Goal: Information Seeking & Learning: Learn about a topic

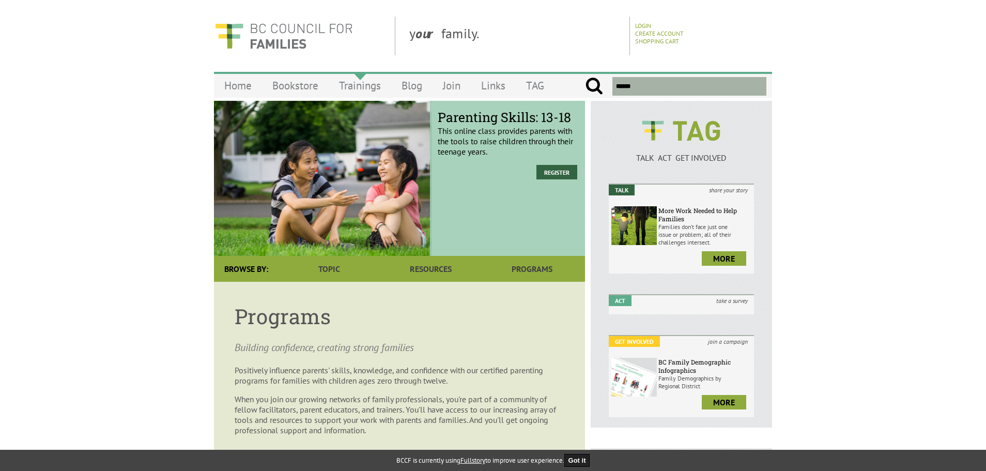
click at [362, 89] on link "Trainings" at bounding box center [360, 85] width 63 height 24
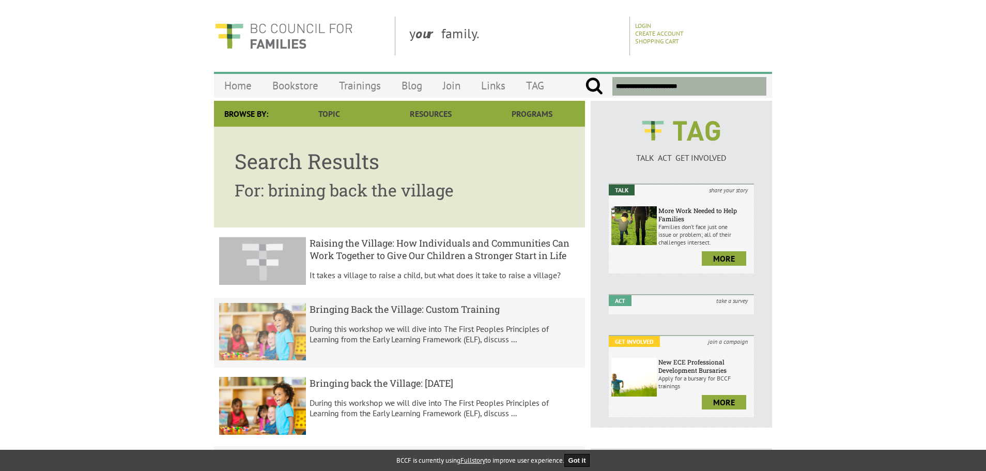
click at [380, 310] on h5 "Bringing Back the Village: Custom Training" at bounding box center [444, 309] width 271 height 12
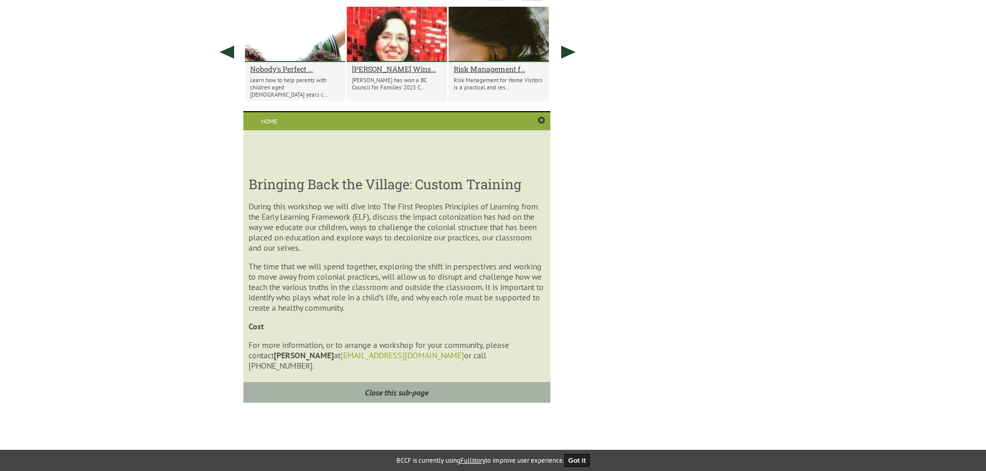
scroll to position [600, 0]
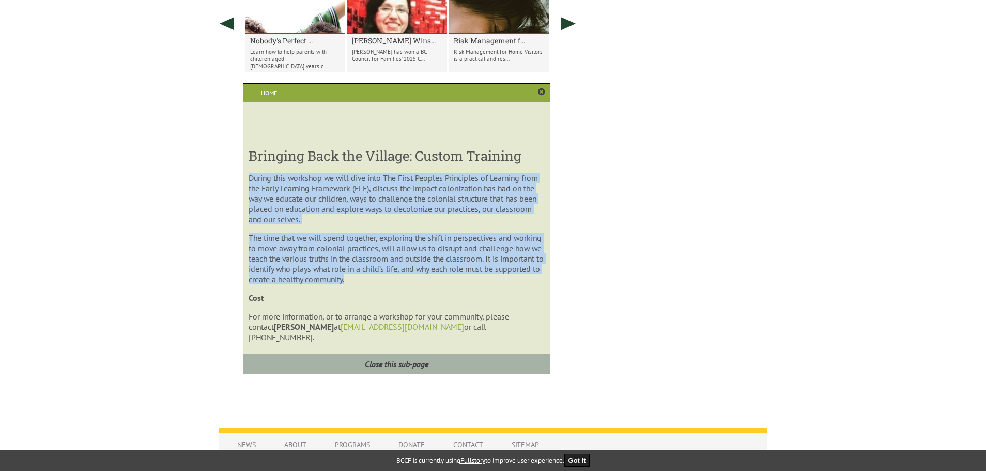
drag, startPoint x: 250, startPoint y: 176, endPoint x: 489, endPoint y: 278, distance: 259.9
click at [489, 278] on section "During this workshop we will dive into The First Peoples Principles of Learning…" at bounding box center [396, 257] width 296 height 169
